Goal: Information Seeking & Learning: Learn about a topic

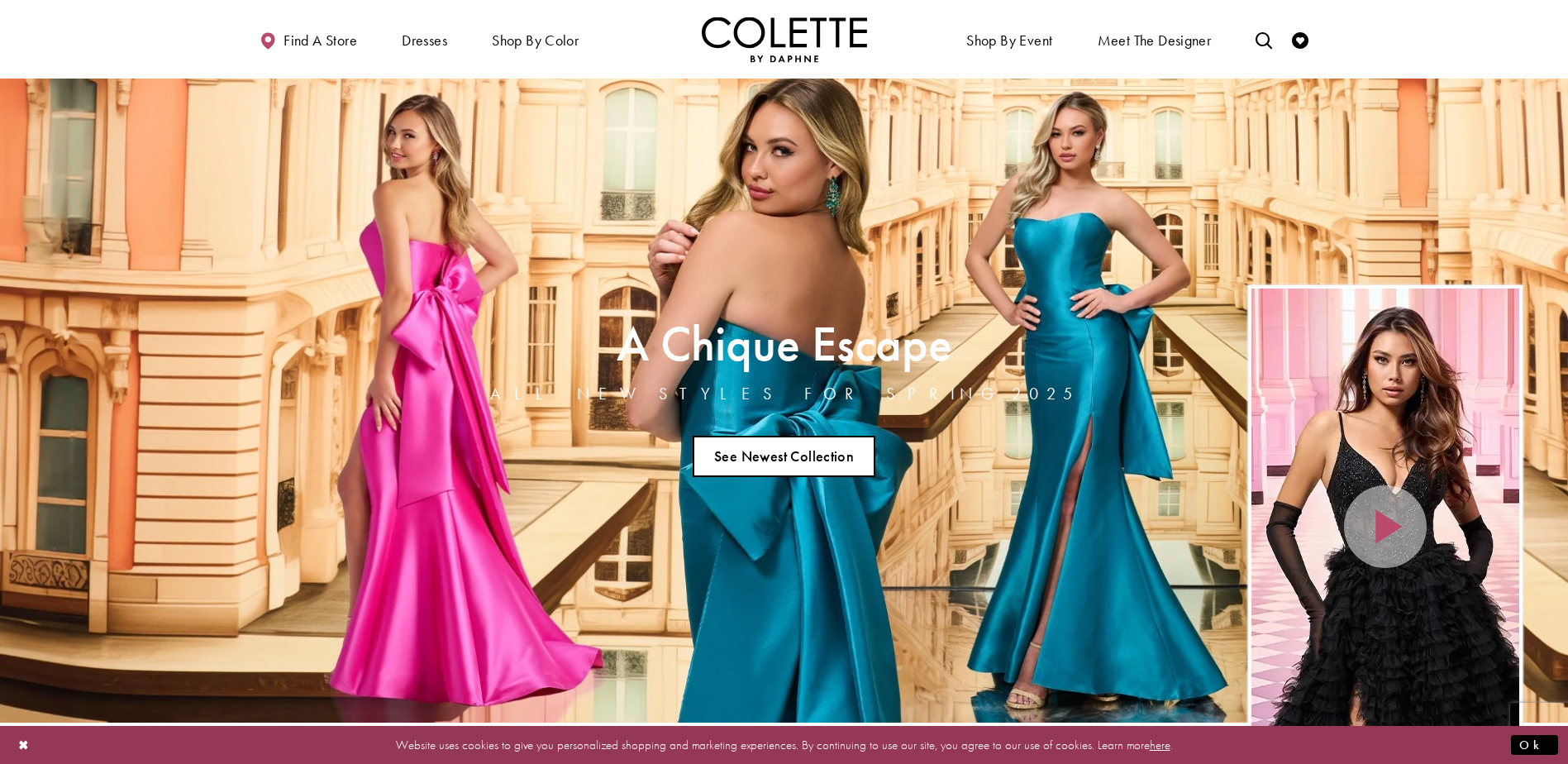
click at [781, 446] on link "See Newest Collection" at bounding box center [784, 457] width 184 height 42
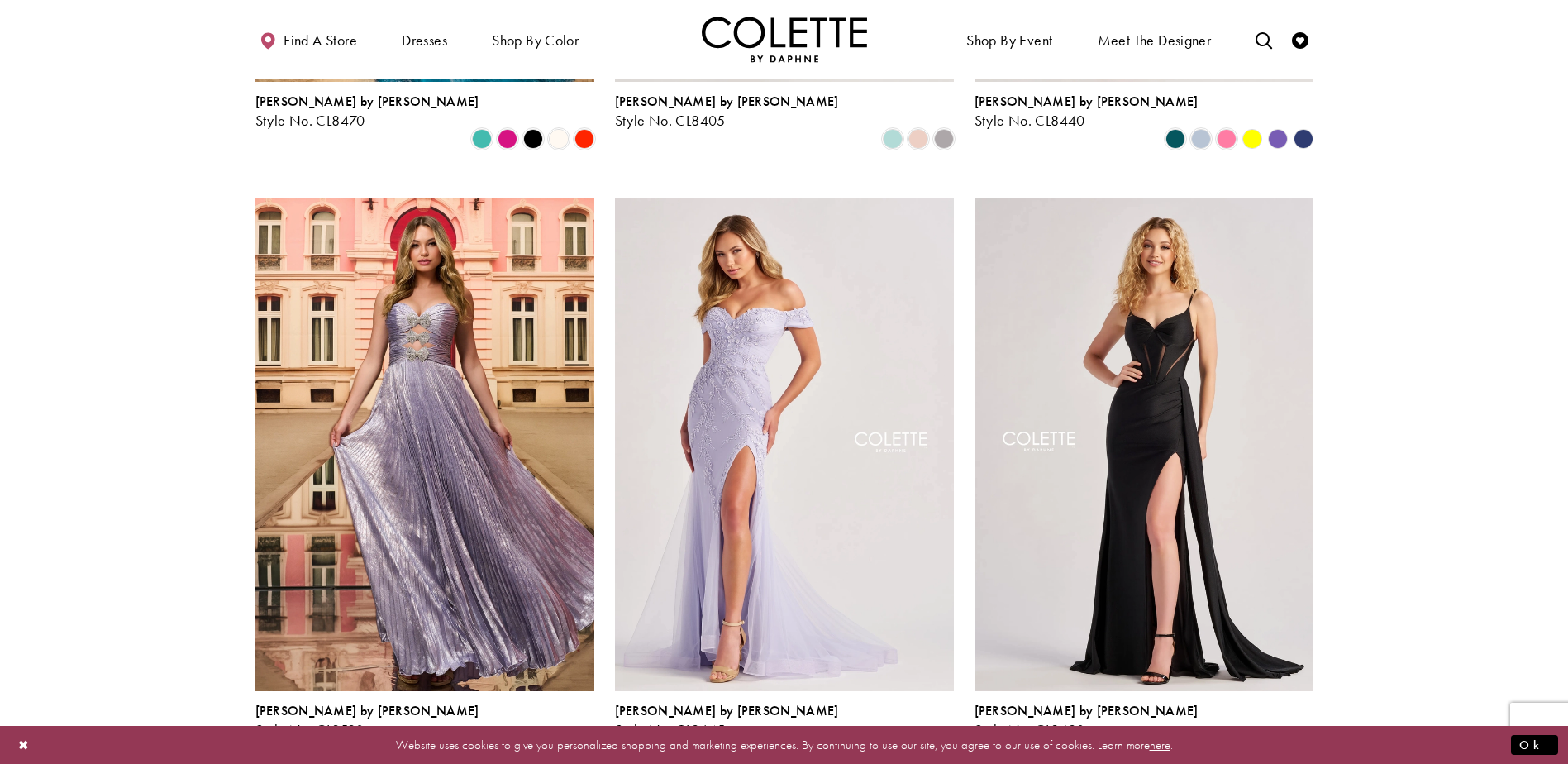
scroll to position [1074, 0]
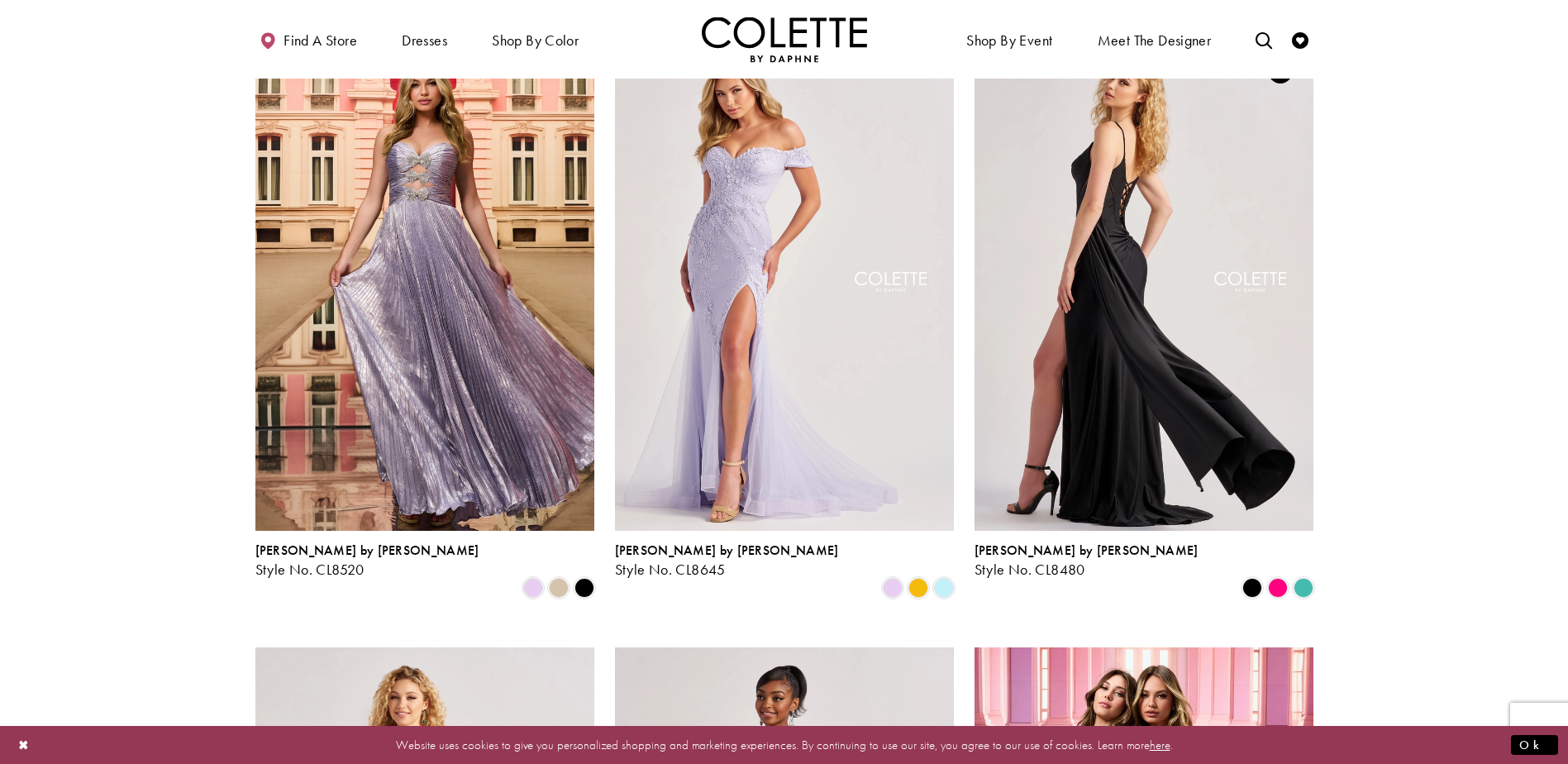
click at [1208, 338] on img "Visit Colette by Daphne Style No. CL8480 Page" at bounding box center [1144, 284] width 339 height 493
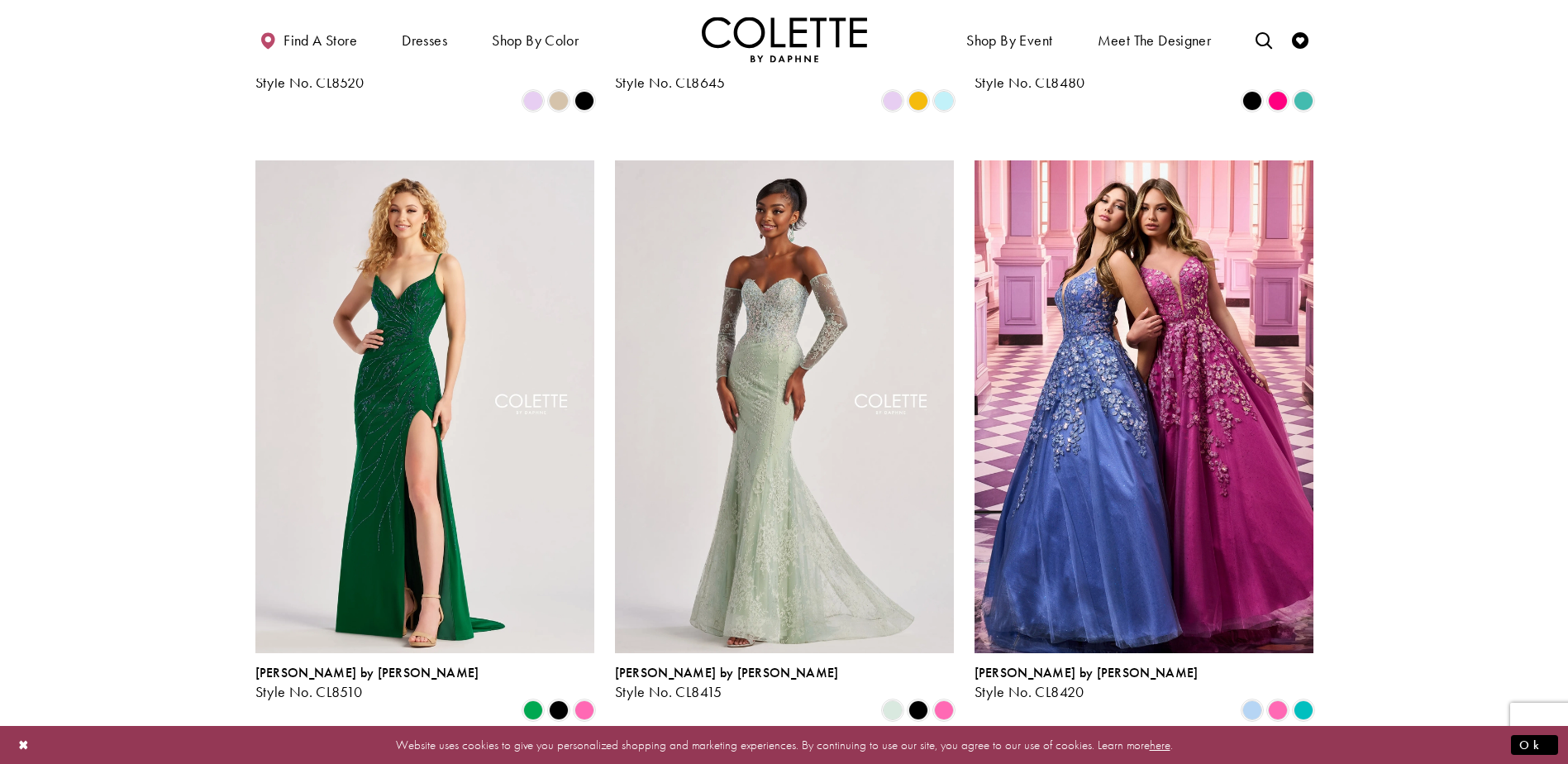
scroll to position [1570, 0]
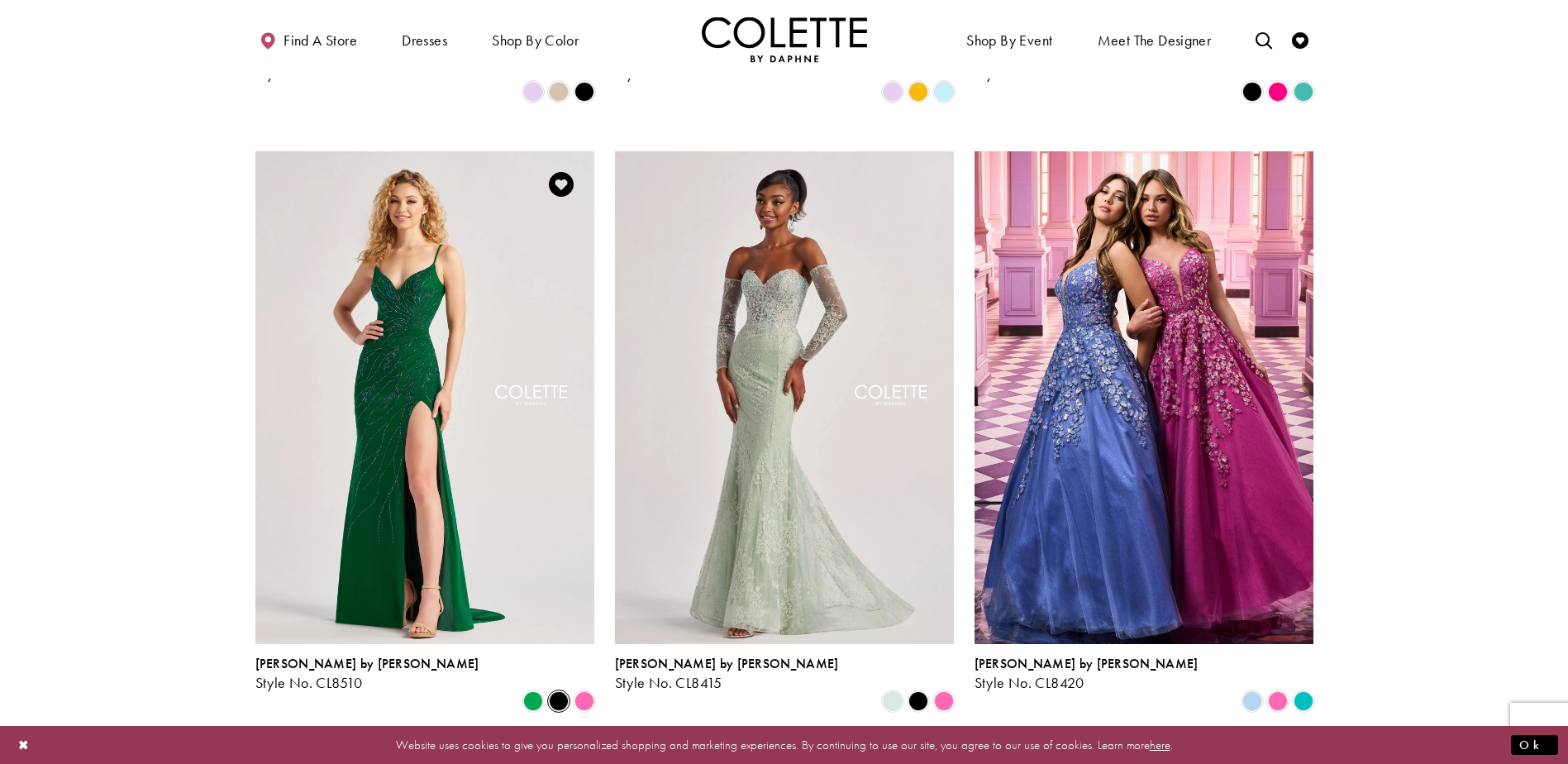
click at [553, 691] on span "Product List" at bounding box center [559, 701] width 20 height 20
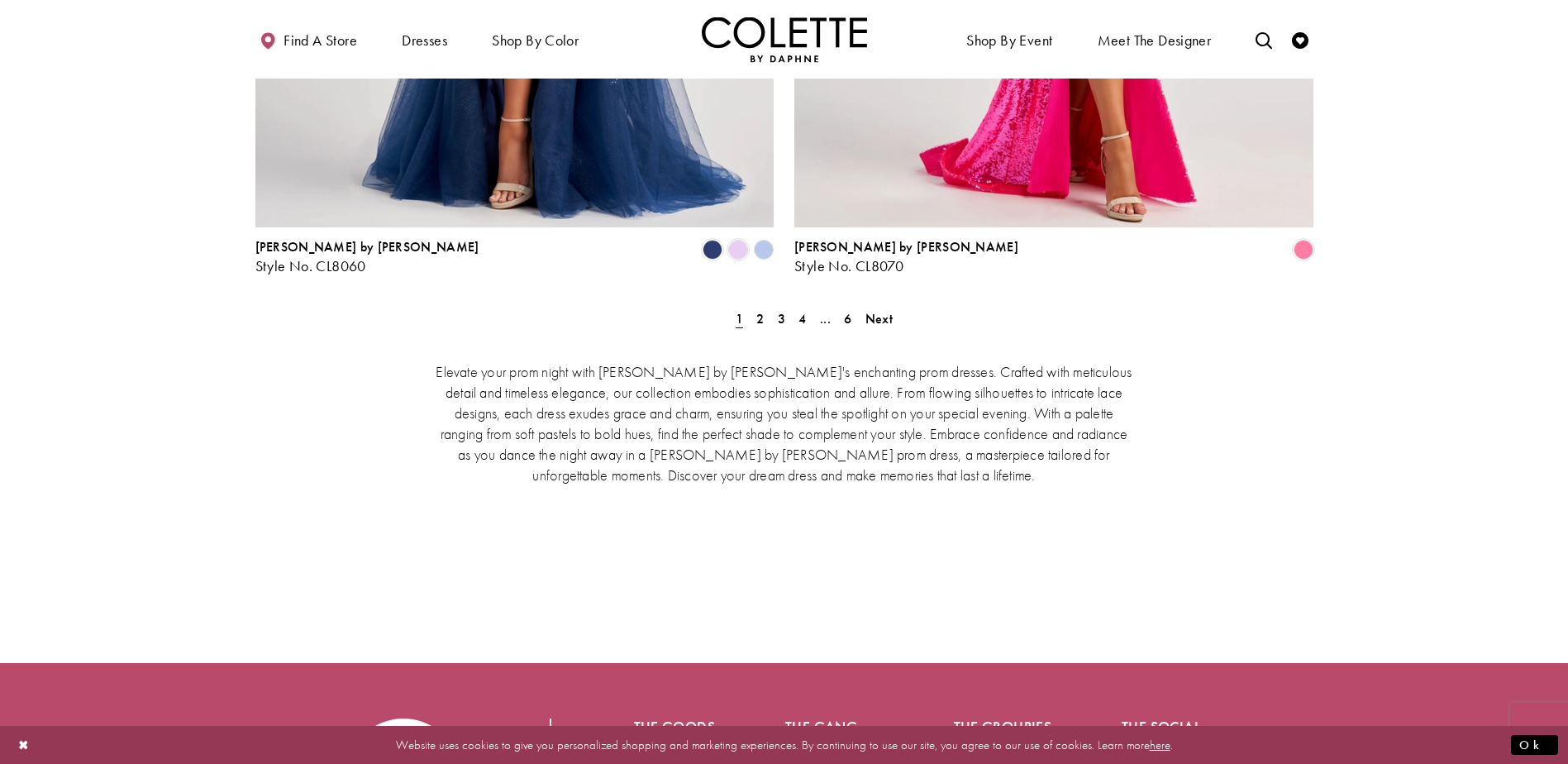
scroll to position [3471, 0]
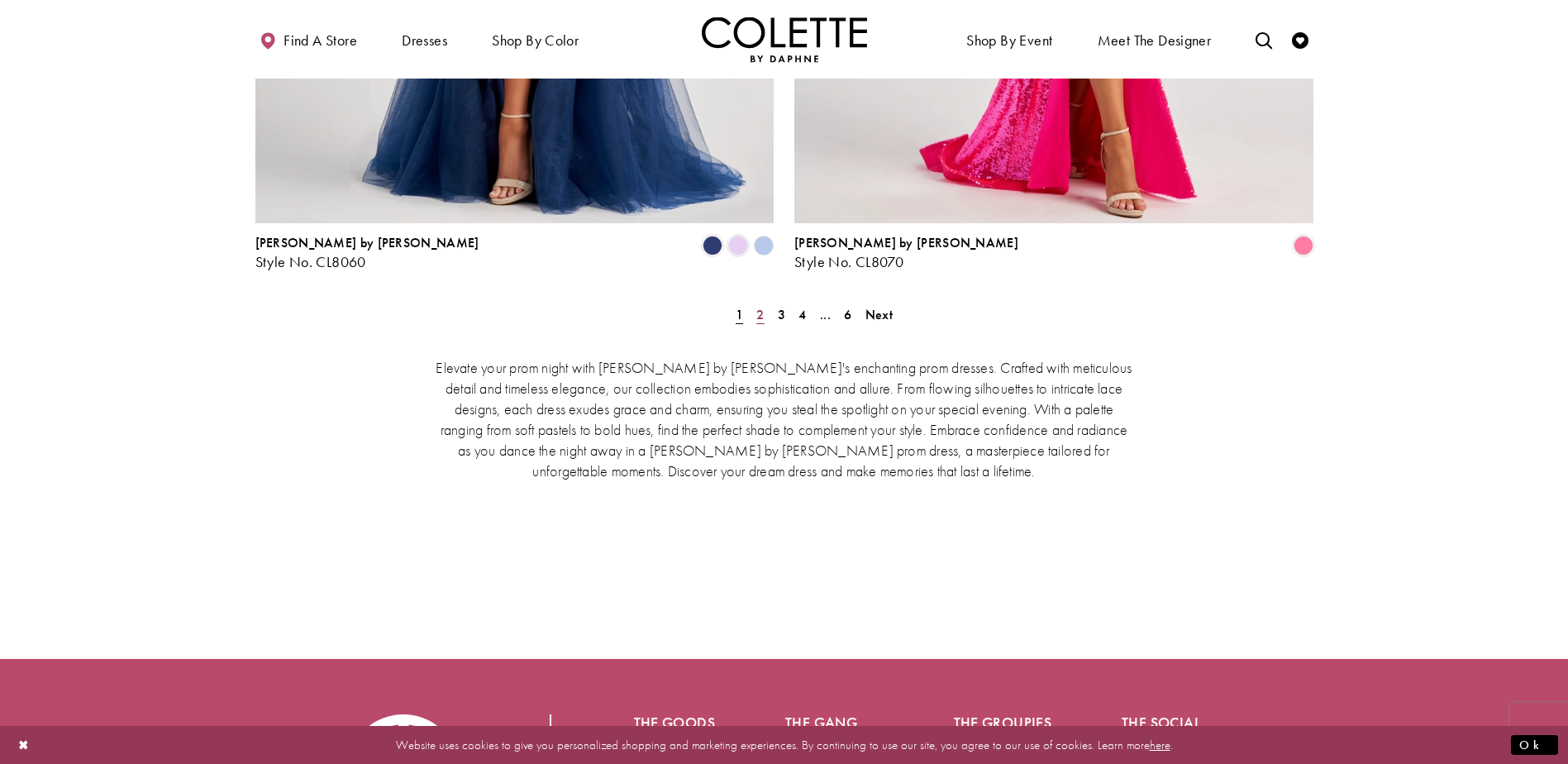
click at [759, 306] on span "2" at bounding box center [760, 314] width 7 height 17
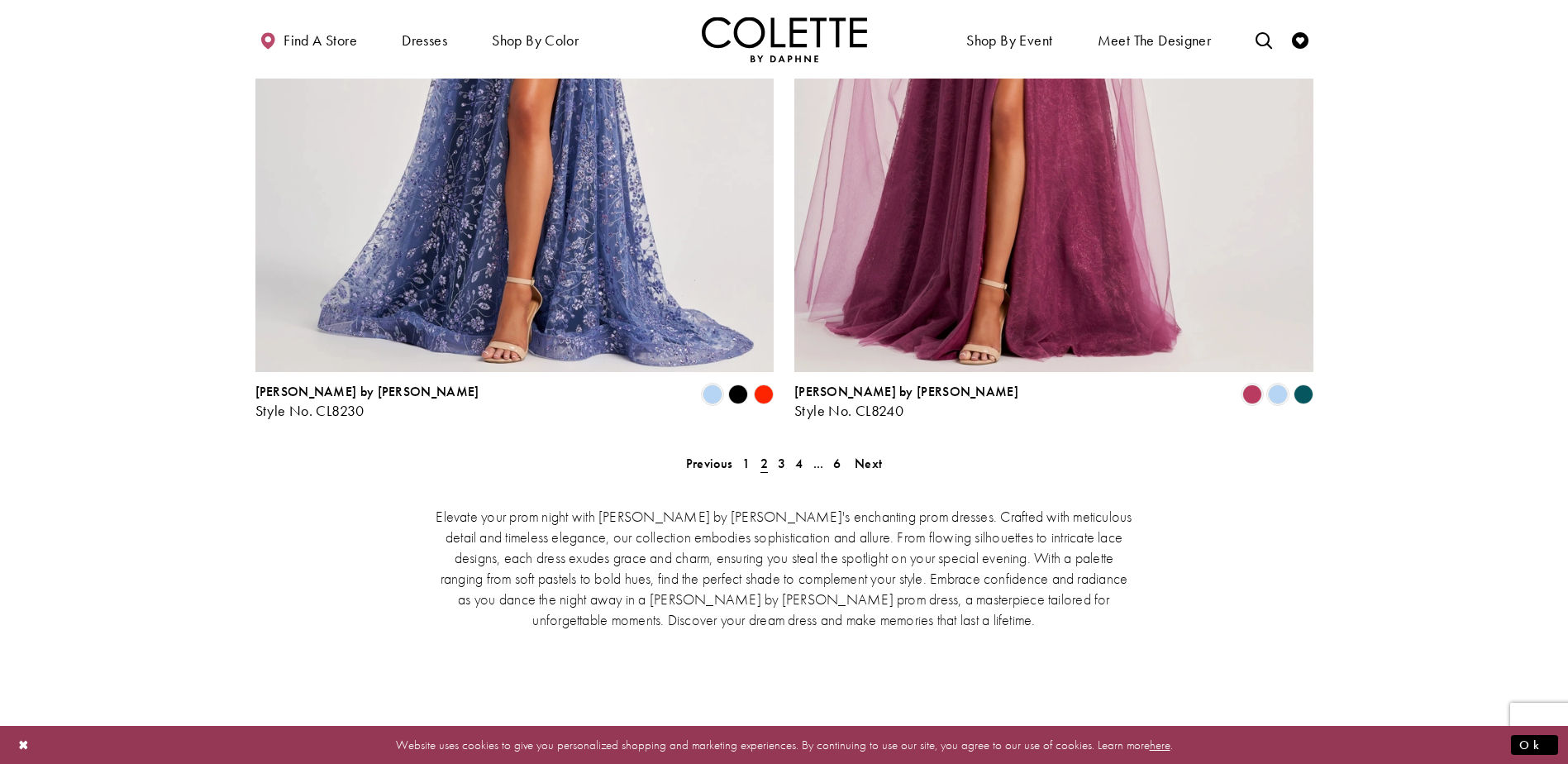
scroll to position [3317, 0]
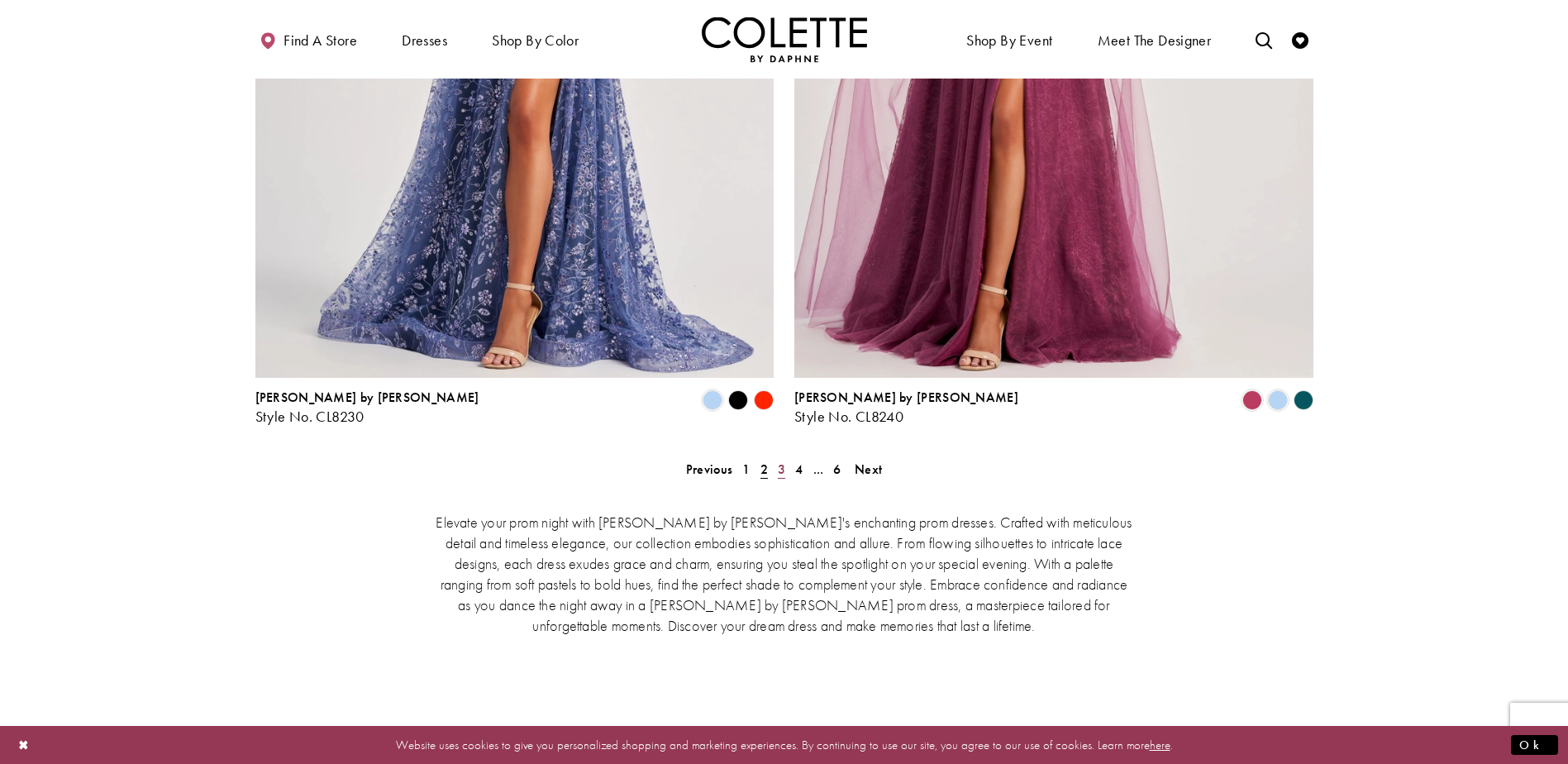
click at [781, 460] on span "3" at bounding box center [781, 468] width 7 height 17
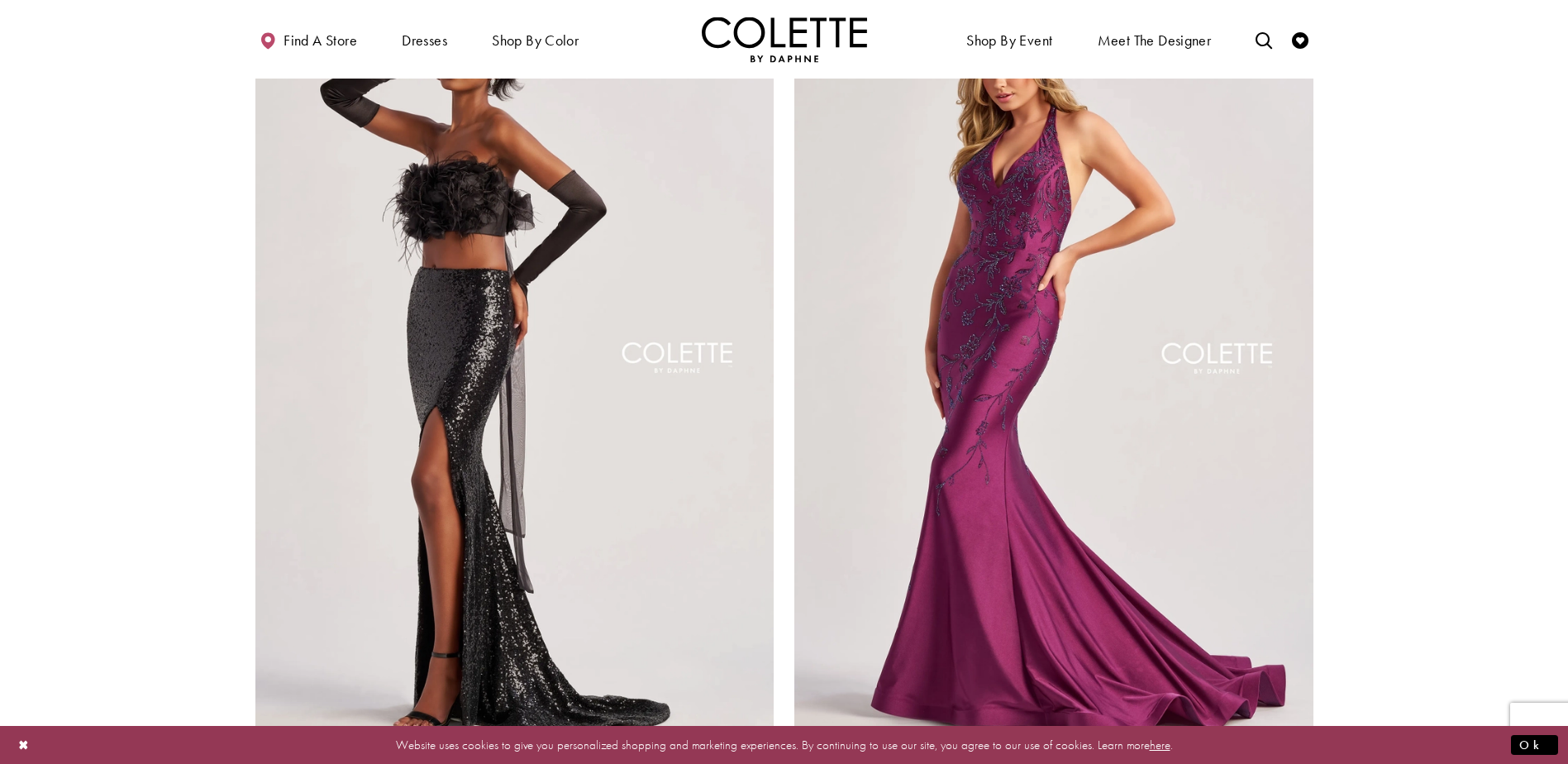
scroll to position [3234, 0]
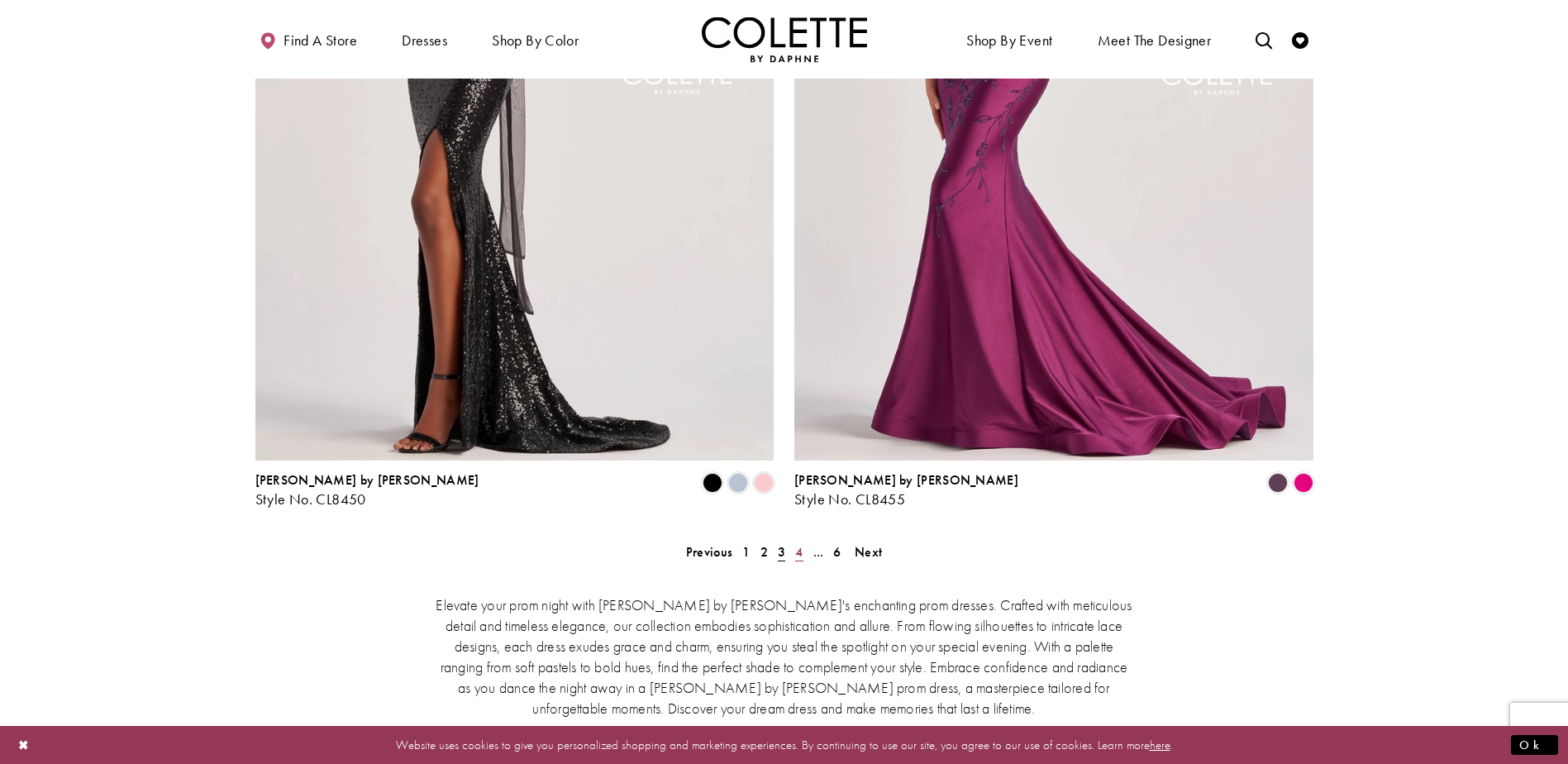
click at [798, 543] on span "4" at bounding box center [798, 552] width 7 height 17
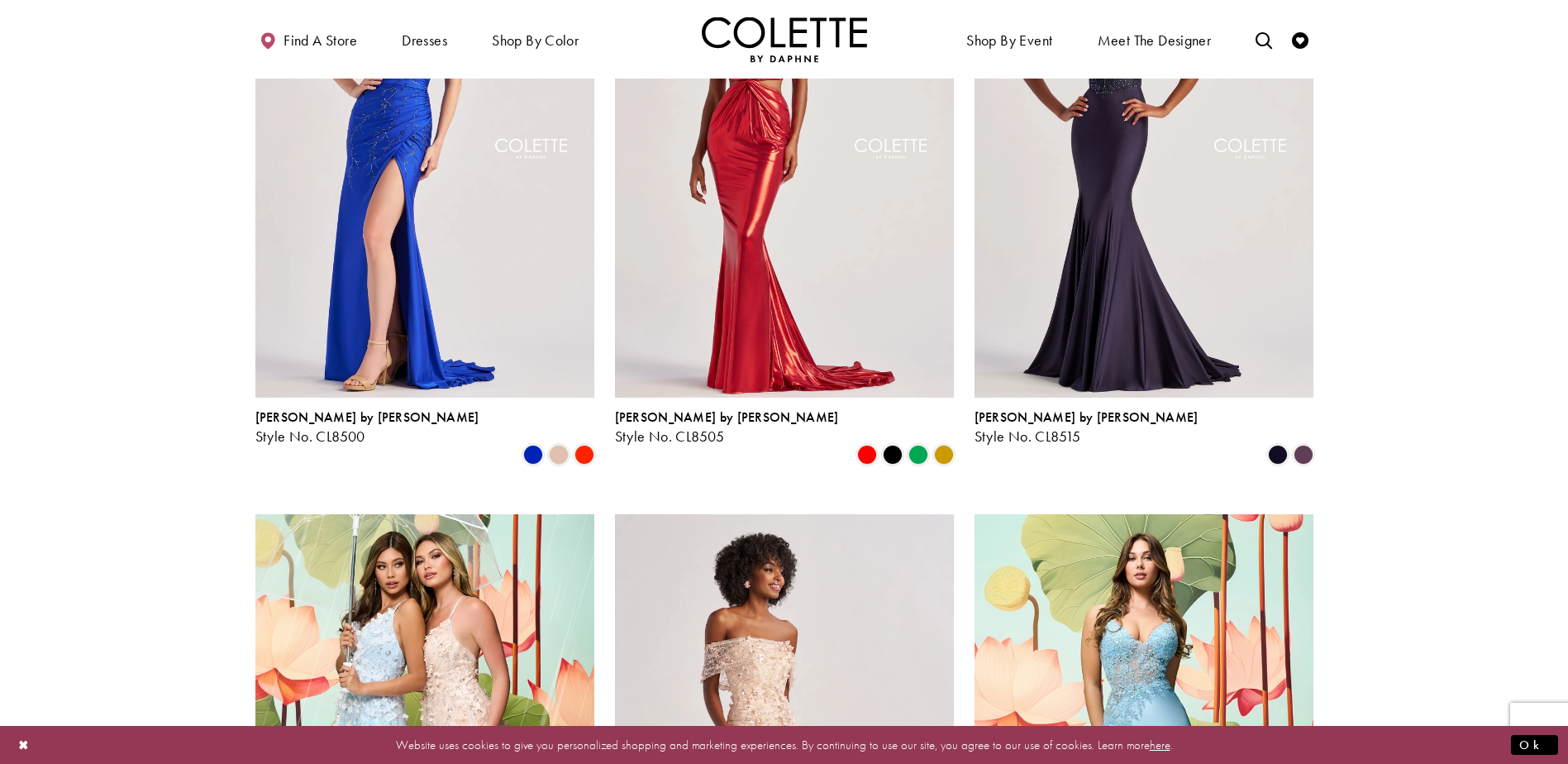
scroll to position [2077, 0]
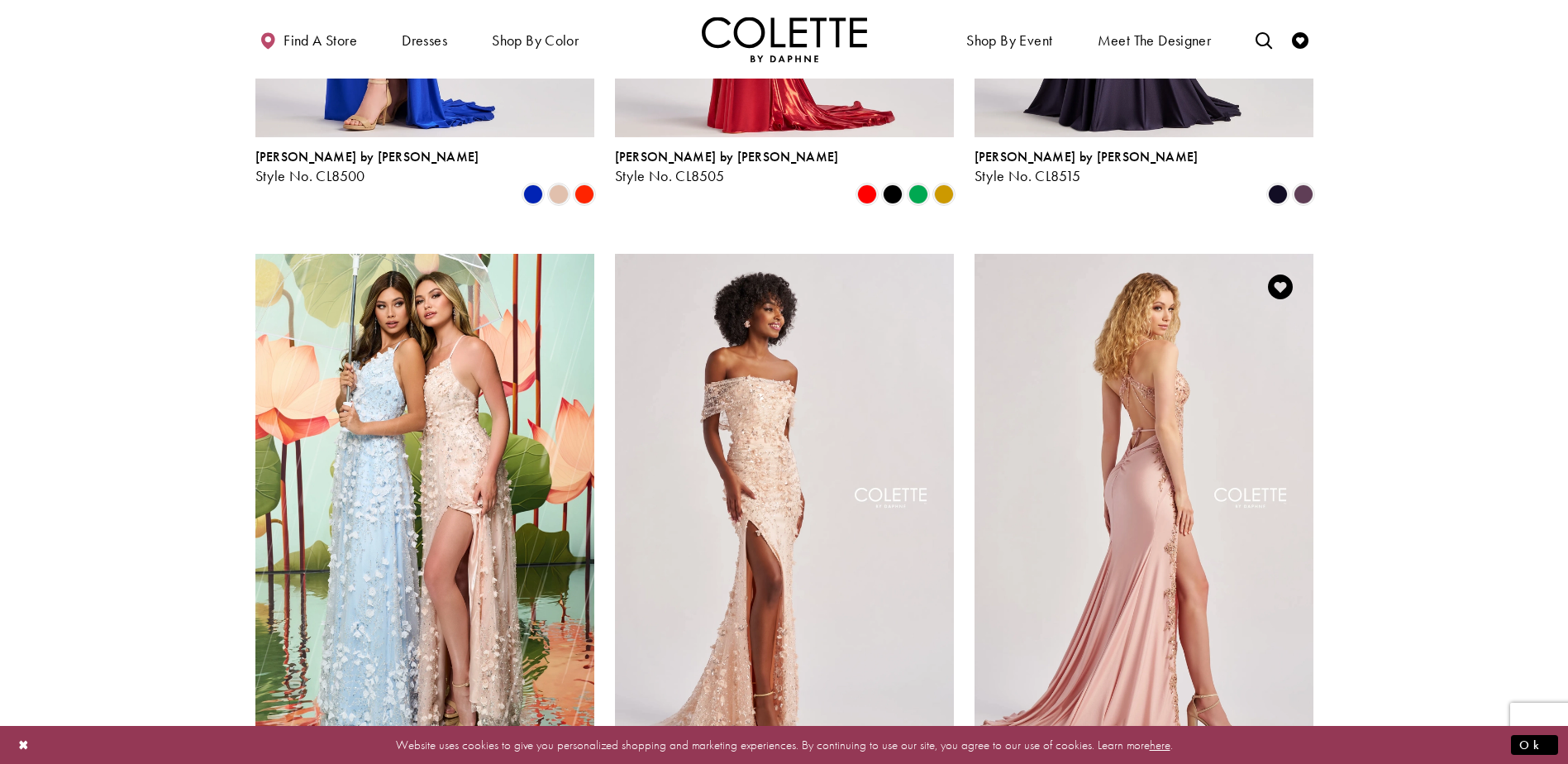
click at [1228, 403] on img "Visit Colette by Daphne Style No. CL8535 Page" at bounding box center [1144, 500] width 339 height 493
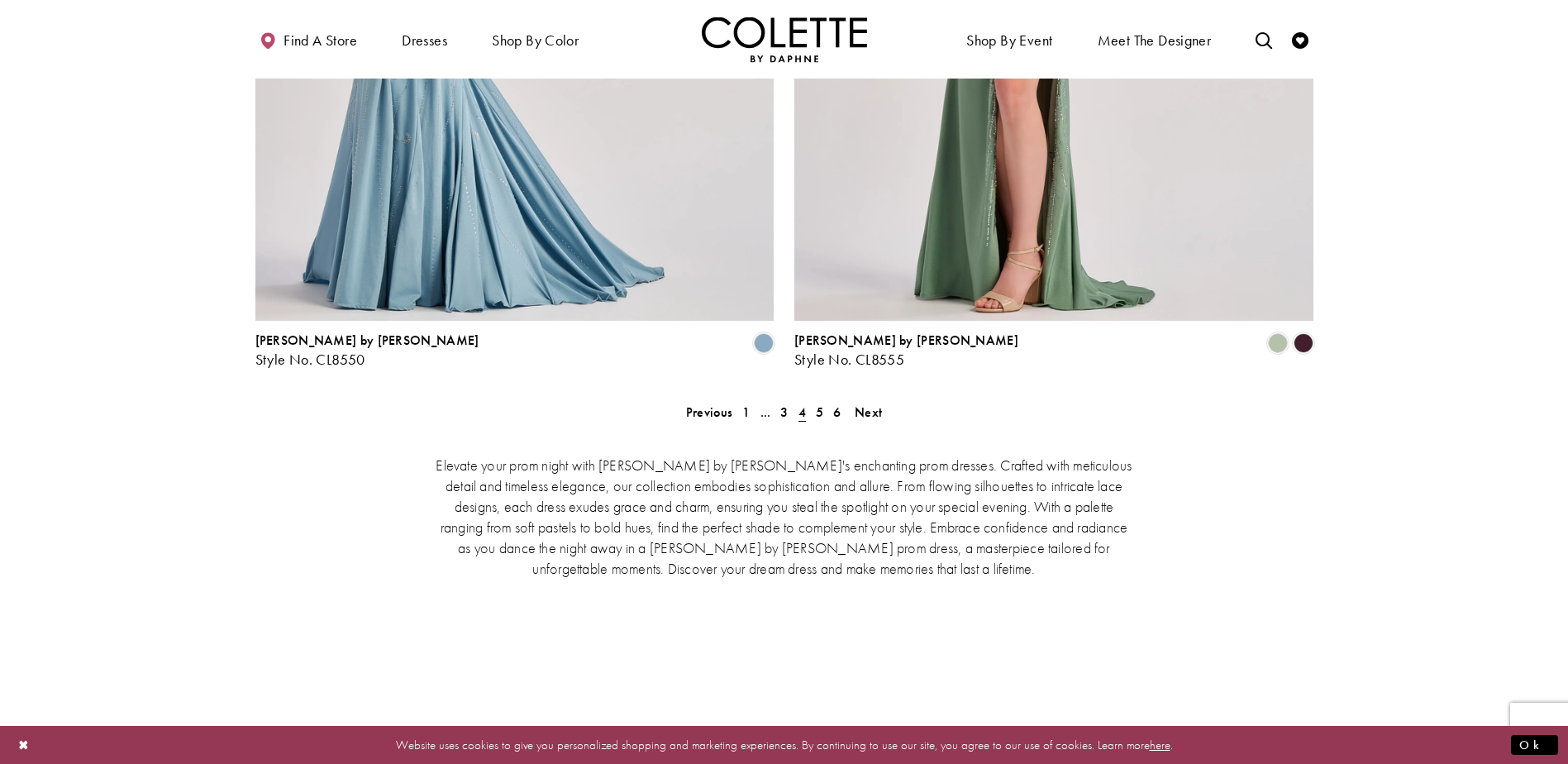
scroll to position [3400, 0]
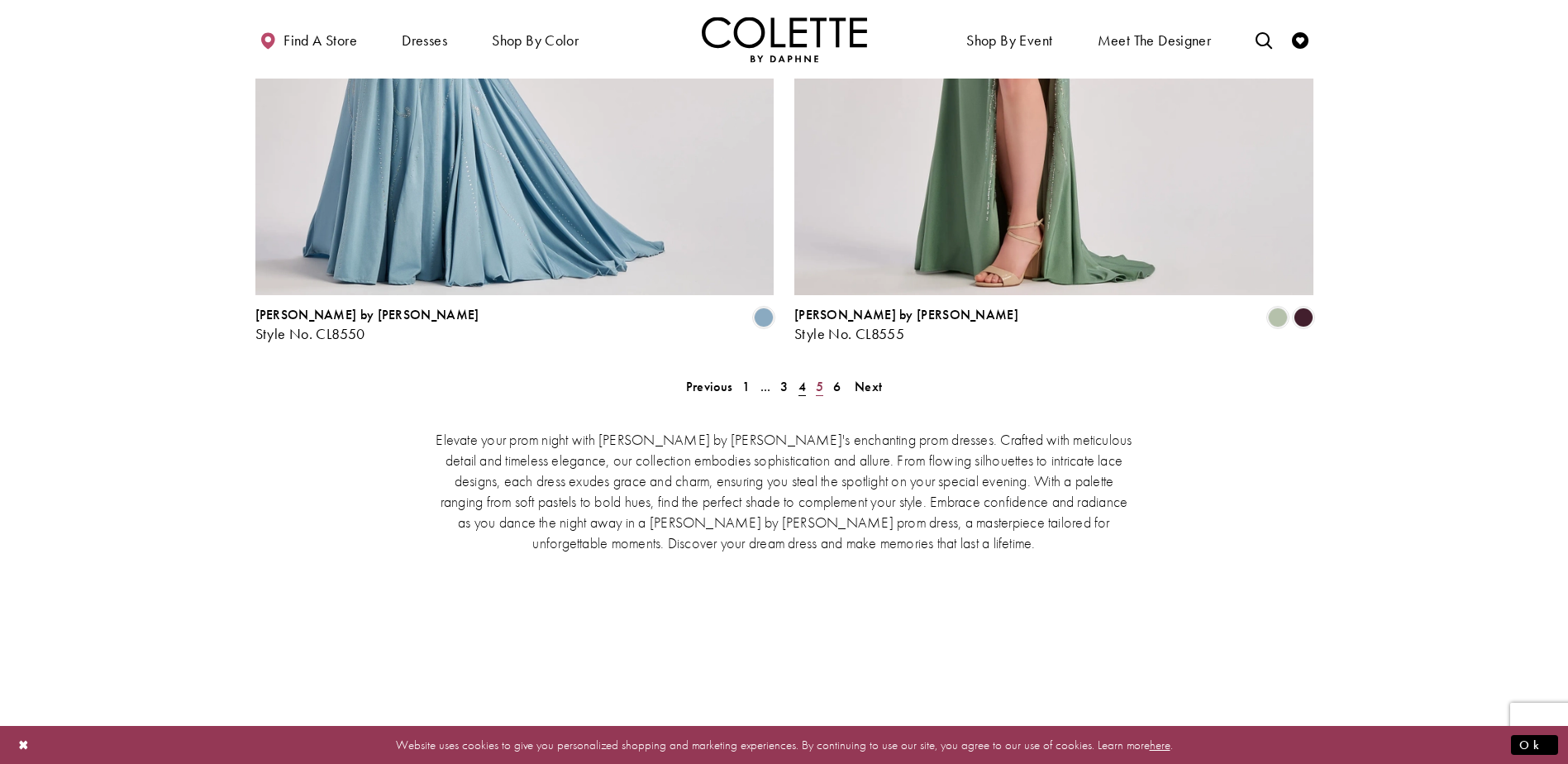
click at [822, 378] on span "5" at bounding box center [819, 386] width 7 height 17
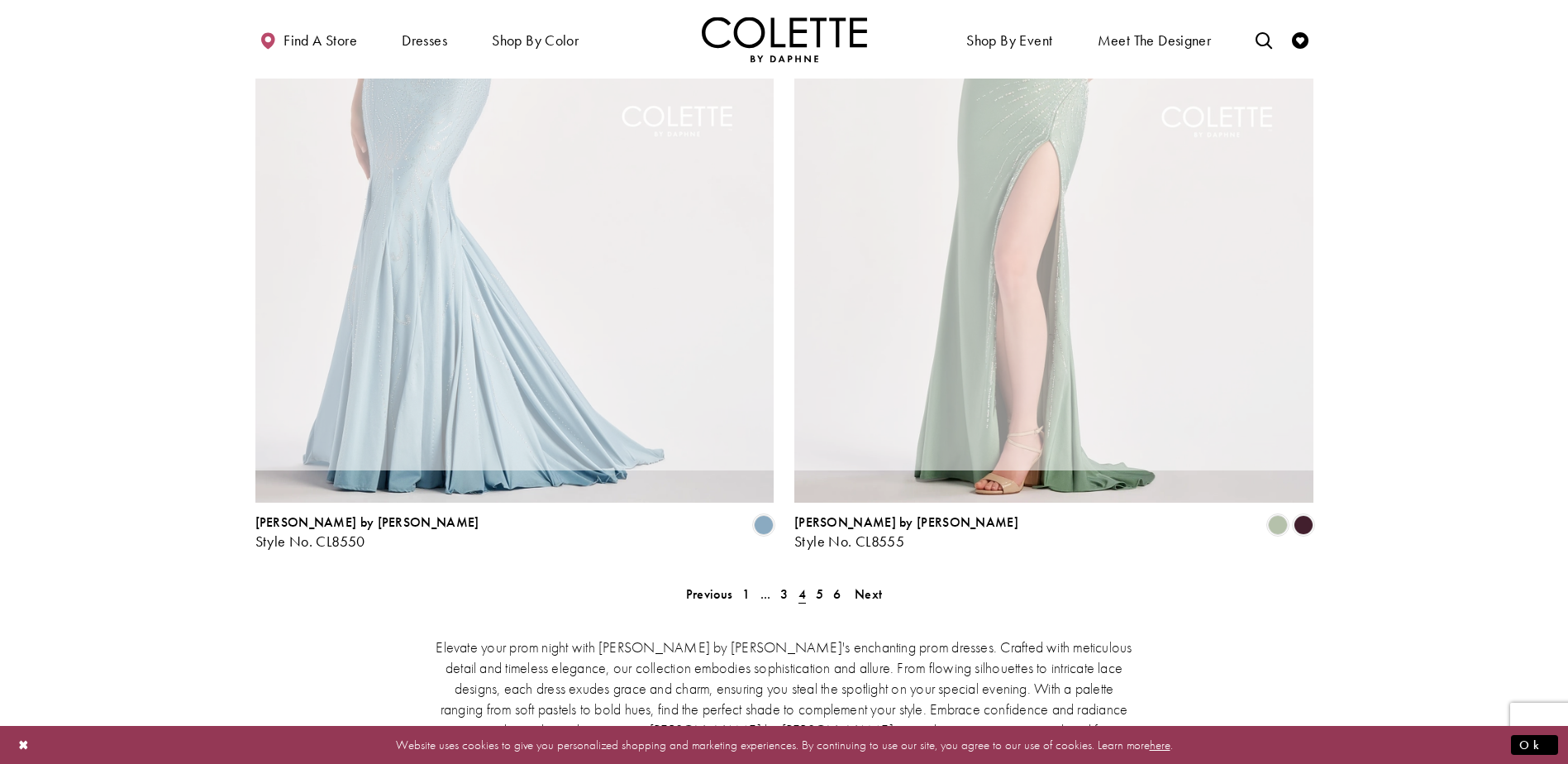
scroll to position [424, 0]
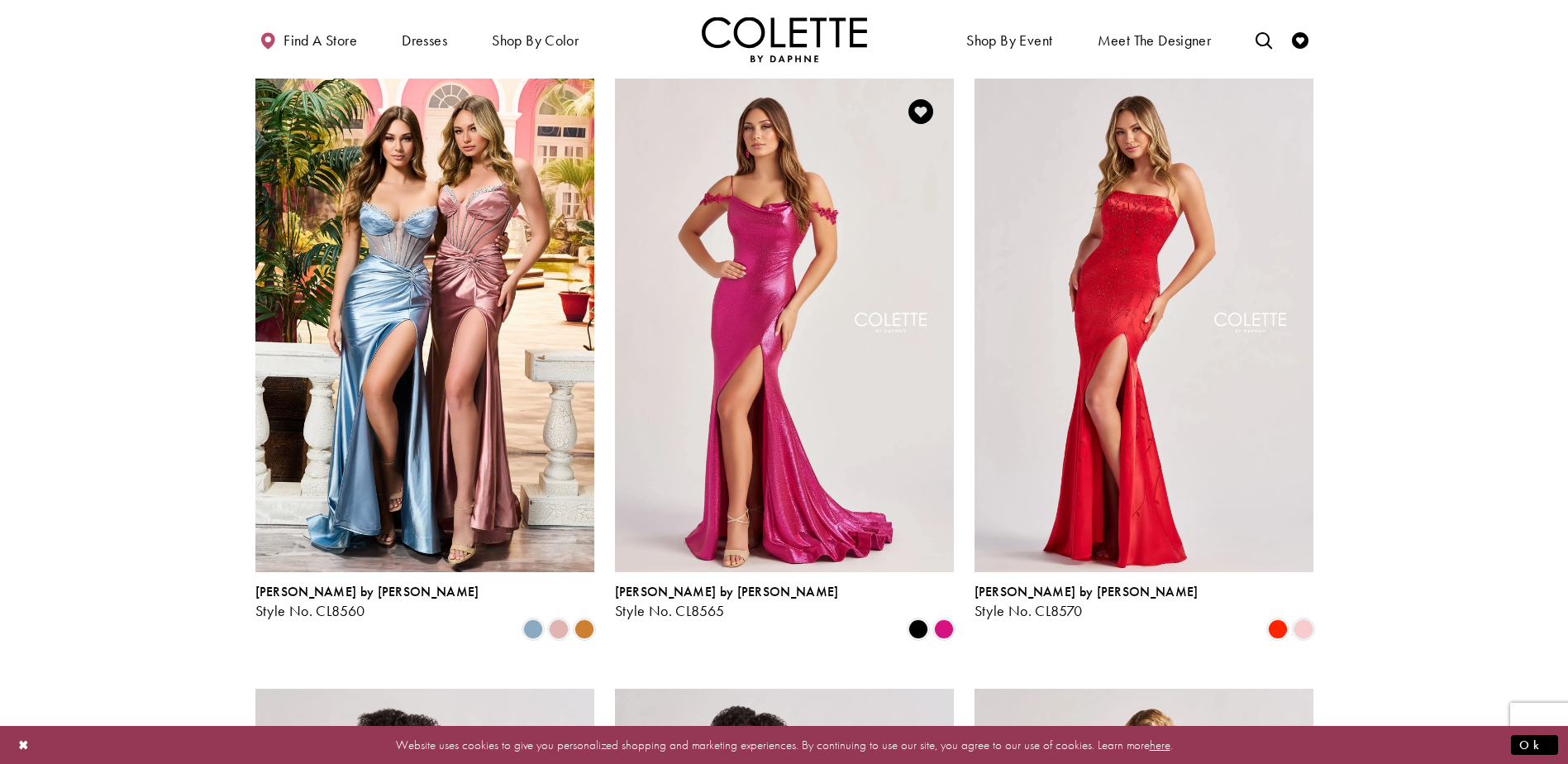
click at [761, 318] on img "Visit Colette by Daphne Style No. CL8565 Page" at bounding box center [784, 325] width 339 height 493
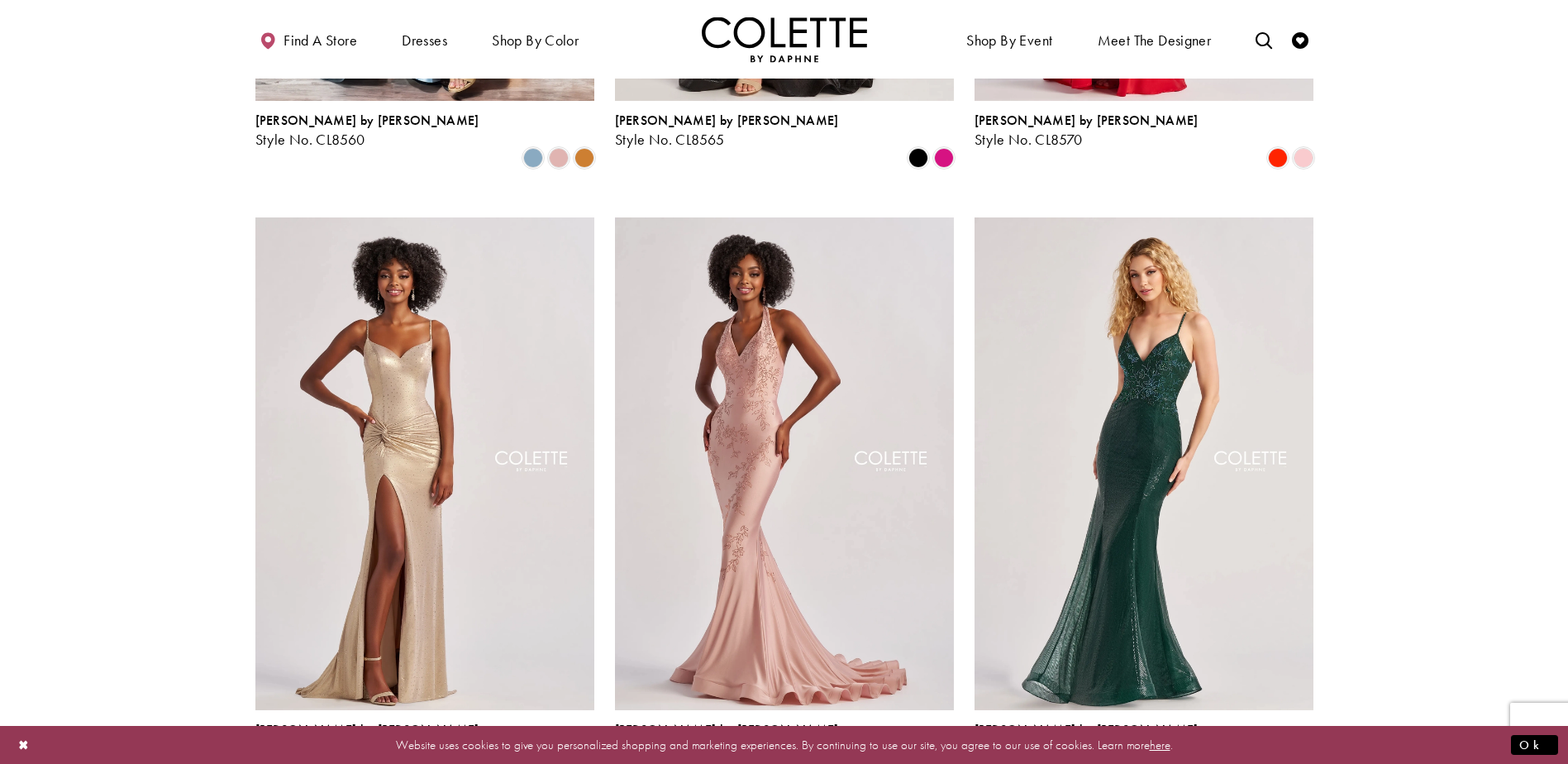
scroll to position [920, 0]
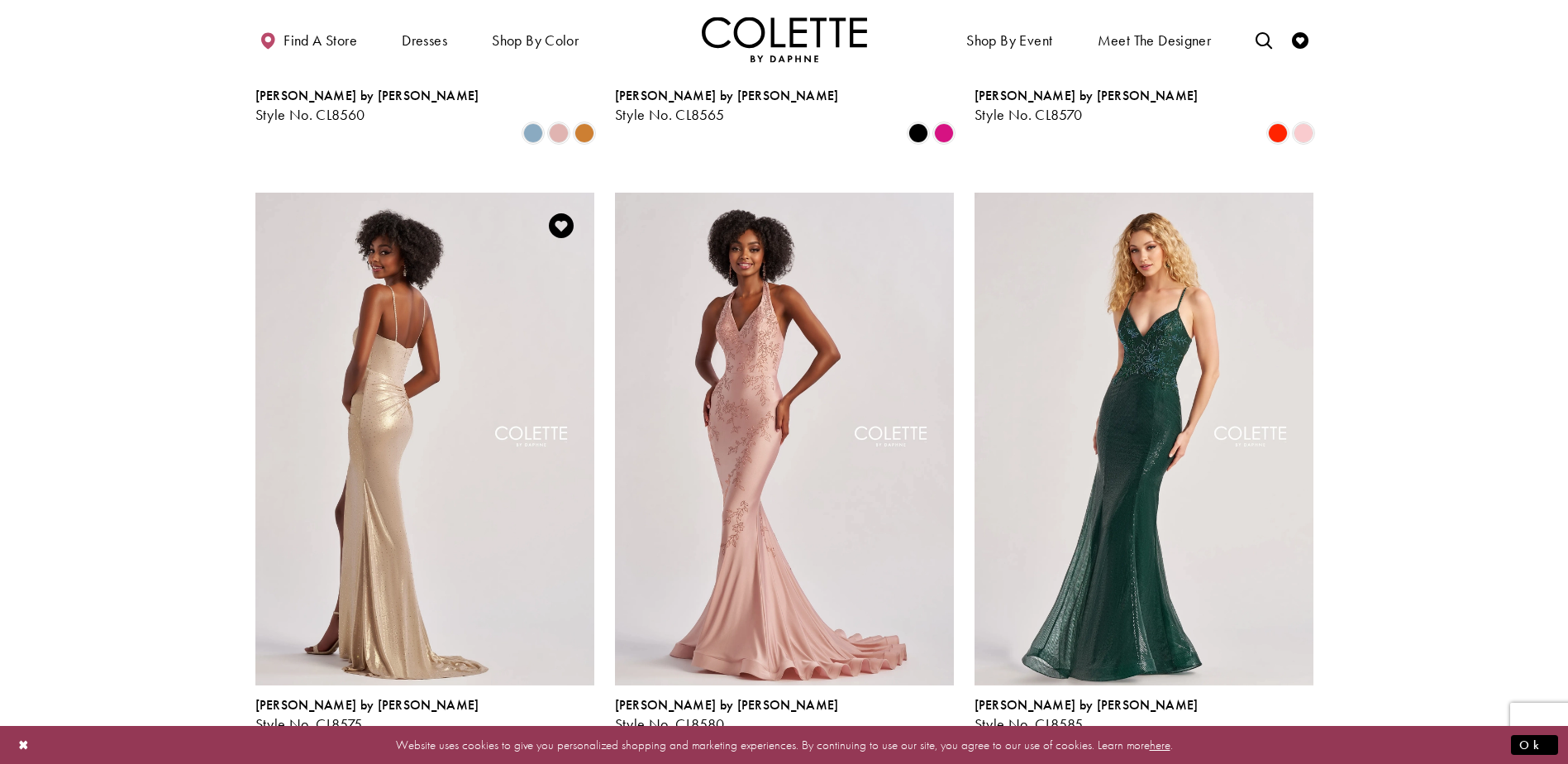
click at [373, 385] on img "Visit Colette by Daphne Style No. CL8575 Page" at bounding box center [424, 439] width 339 height 493
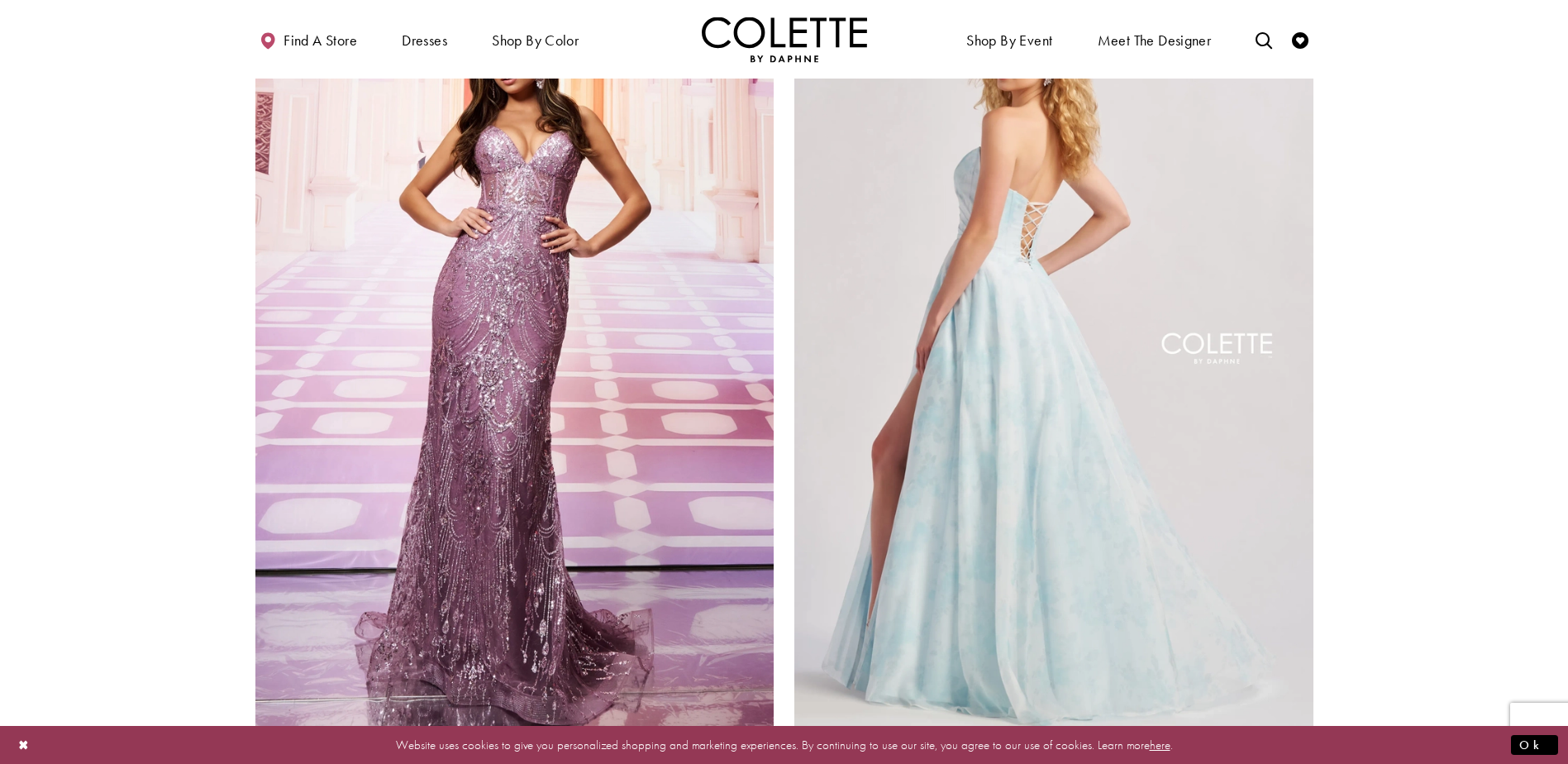
scroll to position [3317, 0]
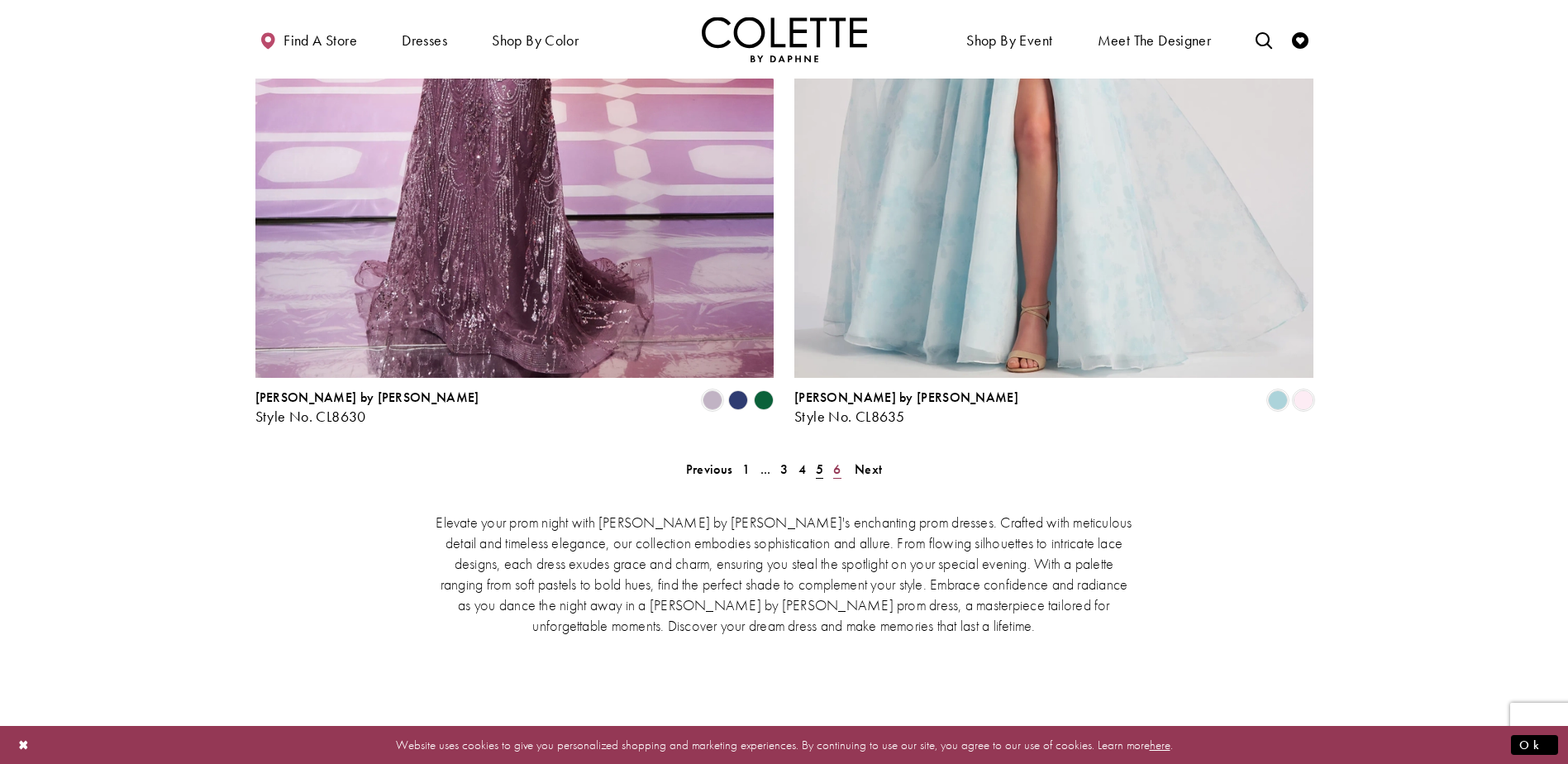
click at [836, 460] on span "6" at bounding box center [836, 468] width 7 height 17
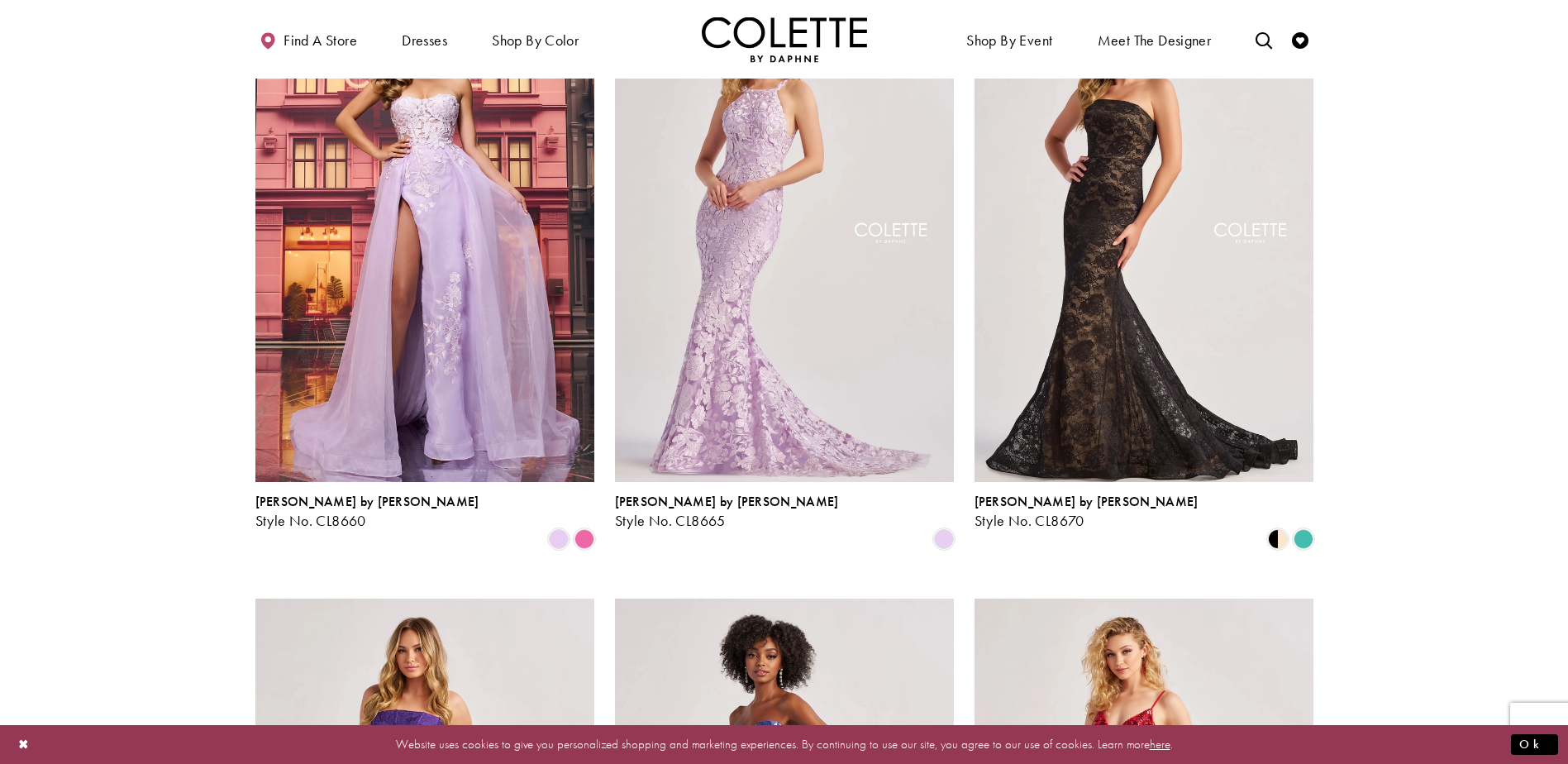
scroll to position [920, 0]
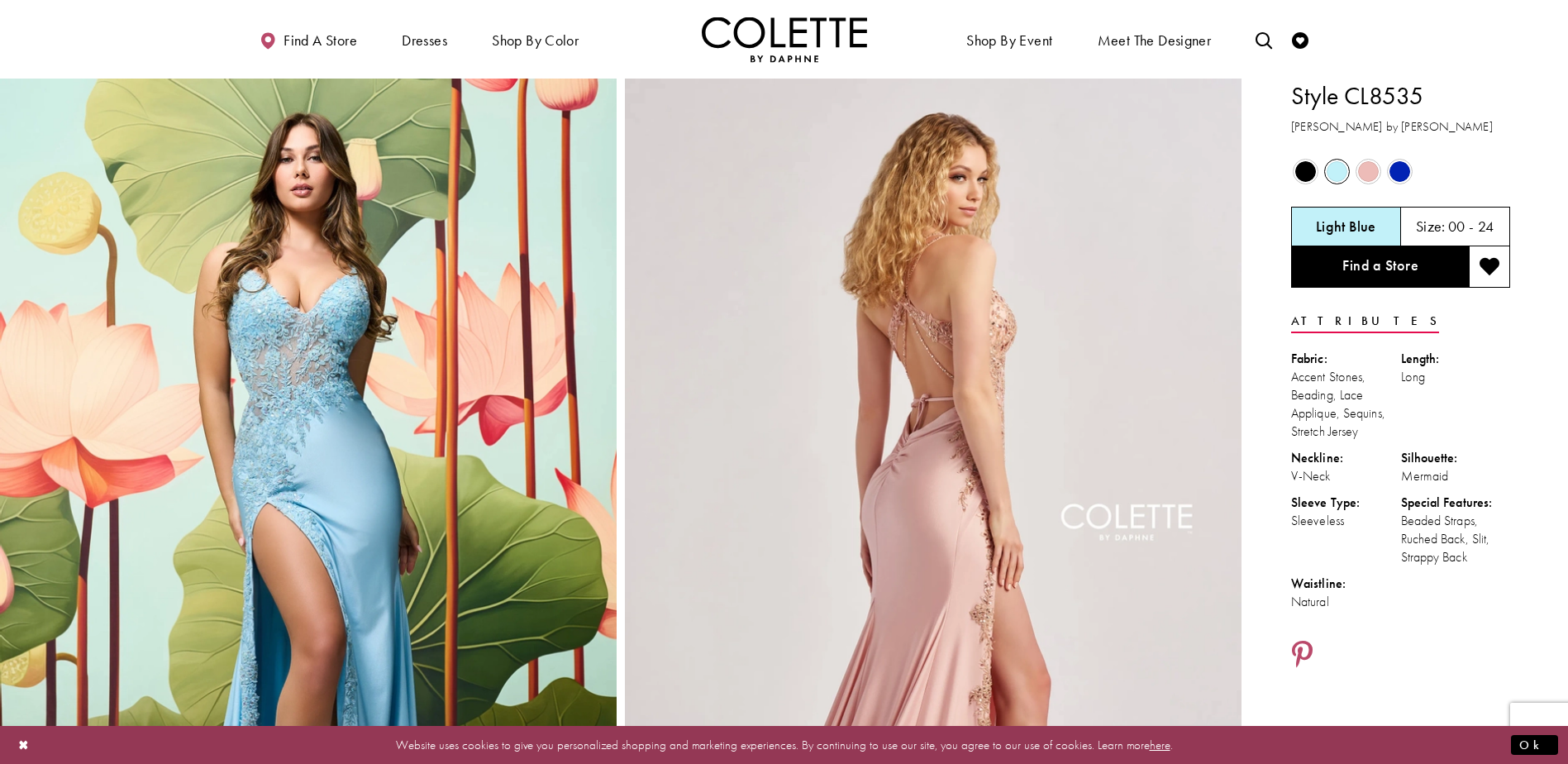
click at [1302, 170] on span "Product color controls state depends on size chosen" at bounding box center [1305, 171] width 21 height 21
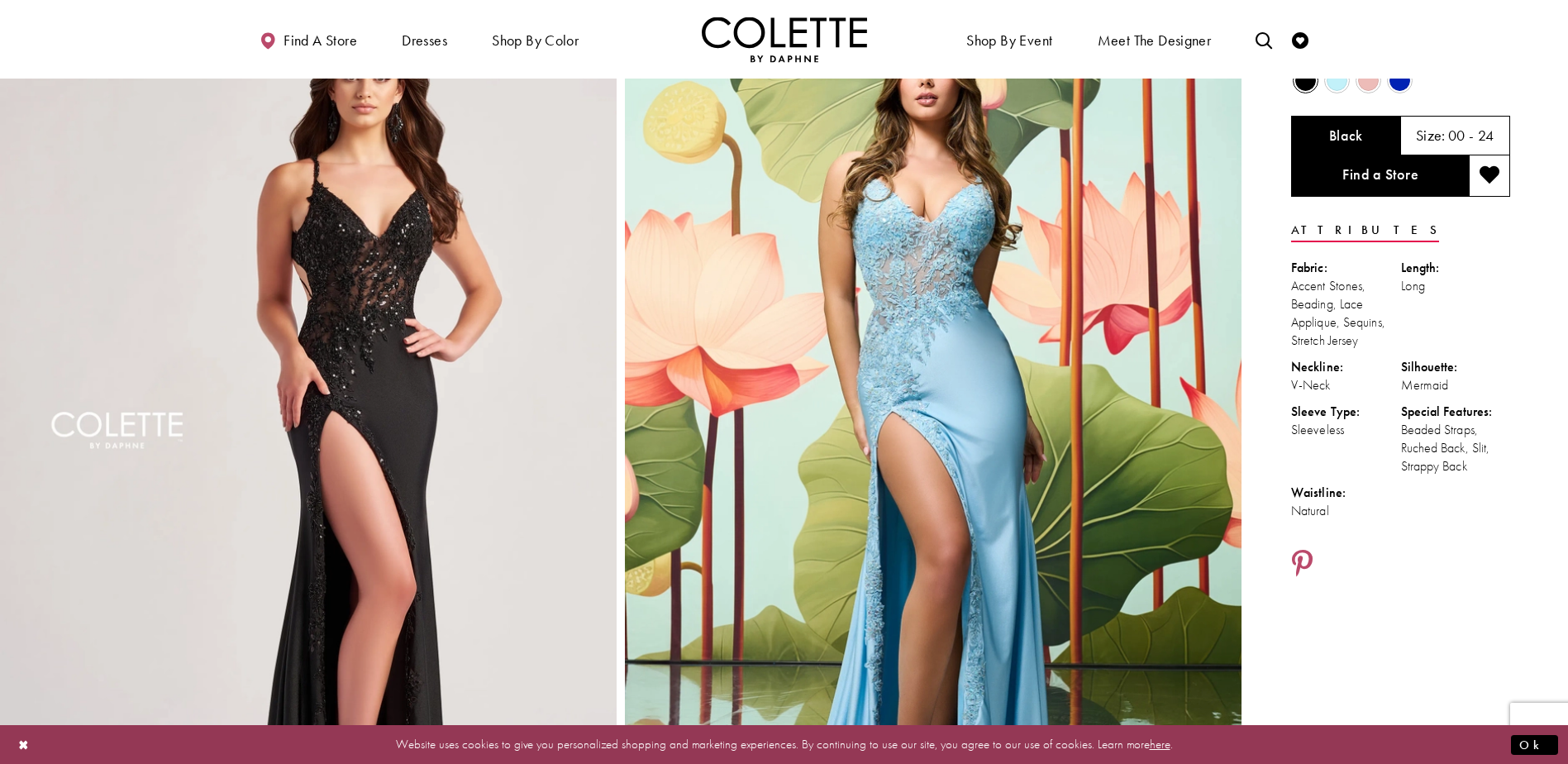
scroll to position [82, 0]
